Goal: Task Accomplishment & Management: Manage account settings

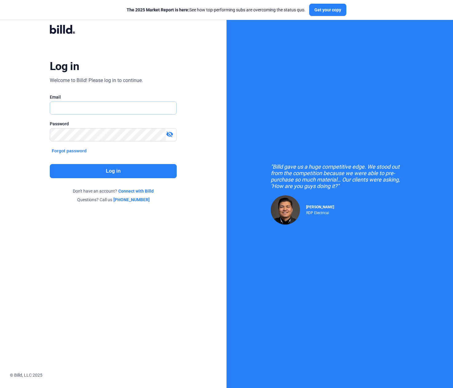
type input "[PERSON_NAME][EMAIL_ADDRESS][DOMAIN_NAME]"
click at [125, 170] on button "Log in" at bounding box center [113, 171] width 127 height 14
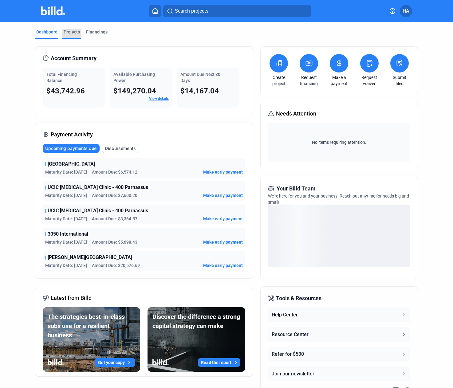
click at [73, 30] on div "Projects" at bounding box center [72, 32] width 16 height 6
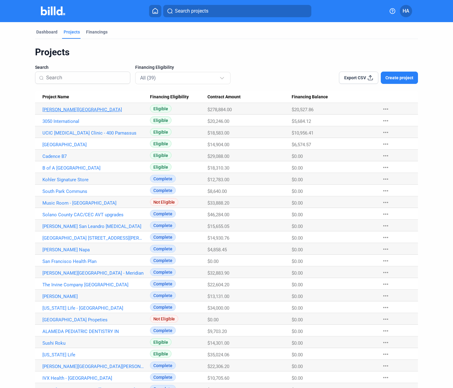
click at [79, 109] on link "[PERSON_NAME][GEOGRAPHIC_DATA]" at bounding box center [93, 110] width 102 height 6
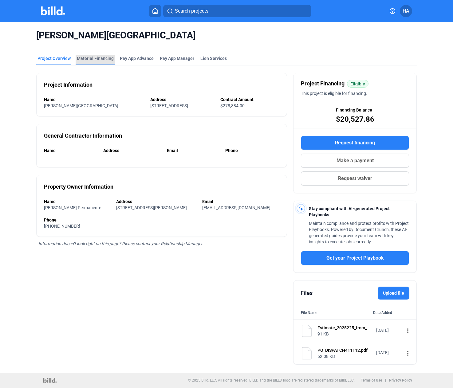
click at [102, 57] on div "Material Financing" at bounding box center [95, 58] width 37 height 6
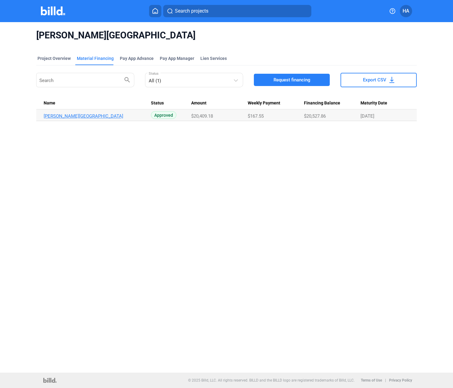
click at [93, 118] on link "[PERSON_NAME][GEOGRAPHIC_DATA]" at bounding box center [95, 116] width 102 height 6
